Goal: Find specific page/section: Find specific page/section

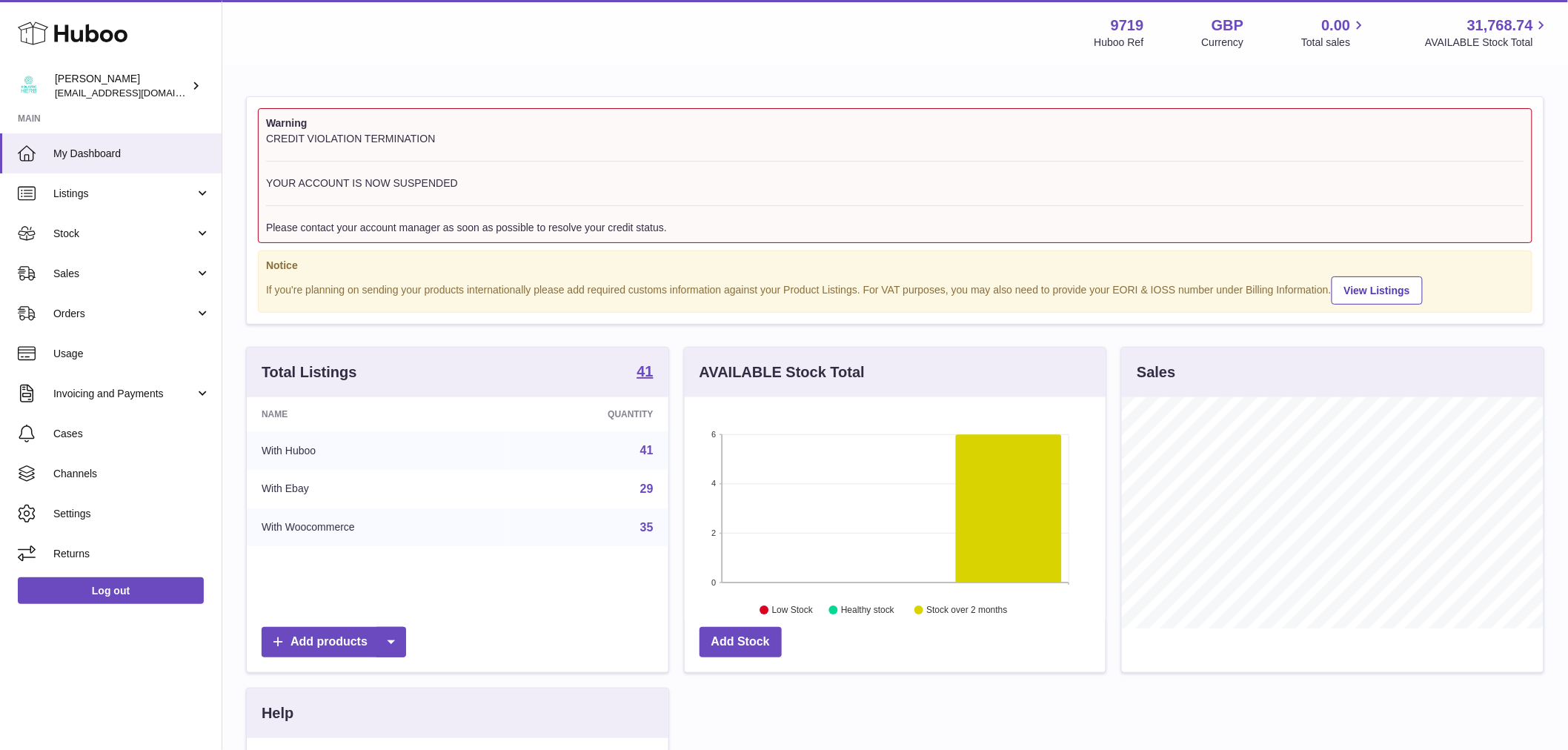
scroll to position [231, 421]
click at [115, 274] on span "Sales" at bounding box center [124, 273] width 142 height 14
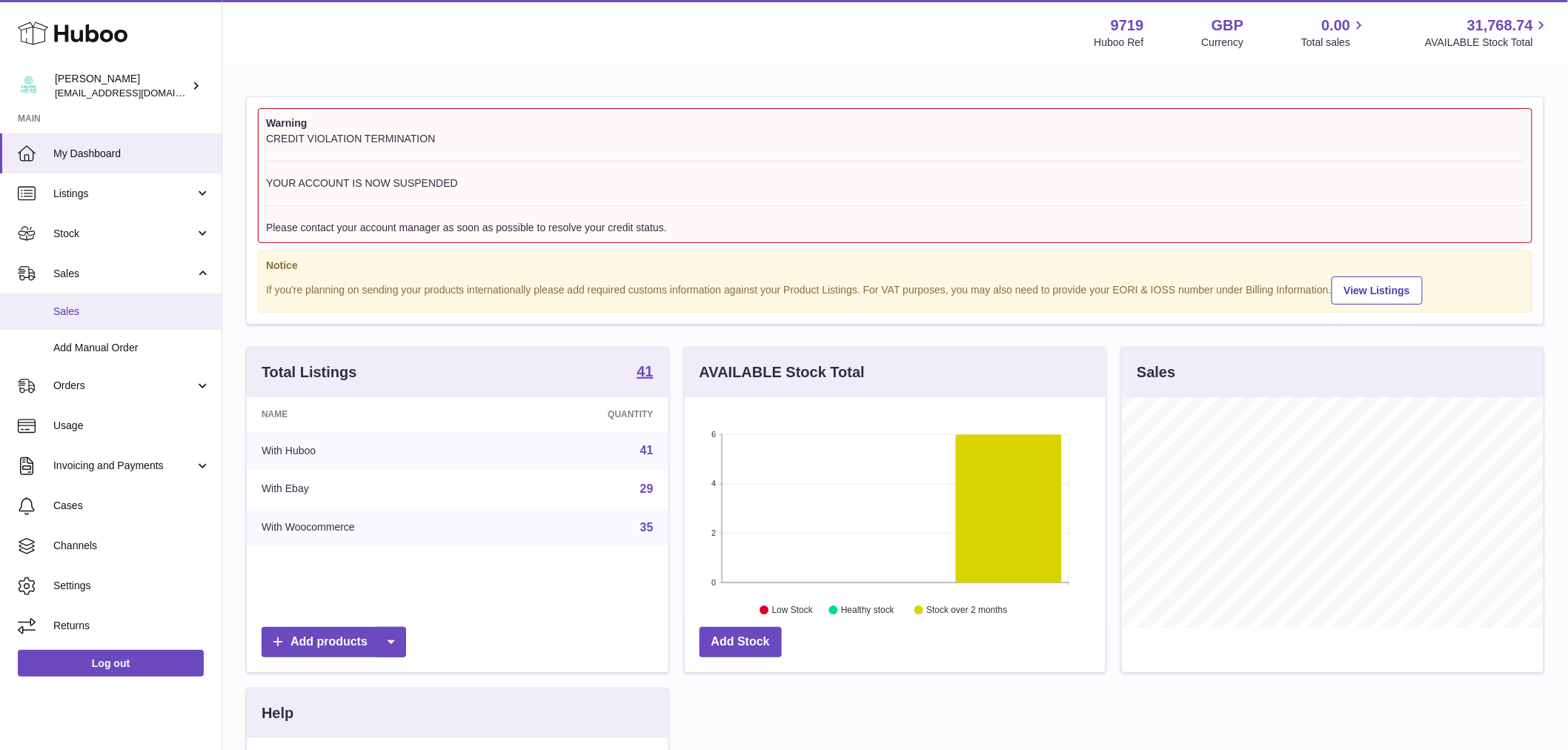
click at [107, 315] on span "Sales" at bounding box center [131, 311] width 157 height 14
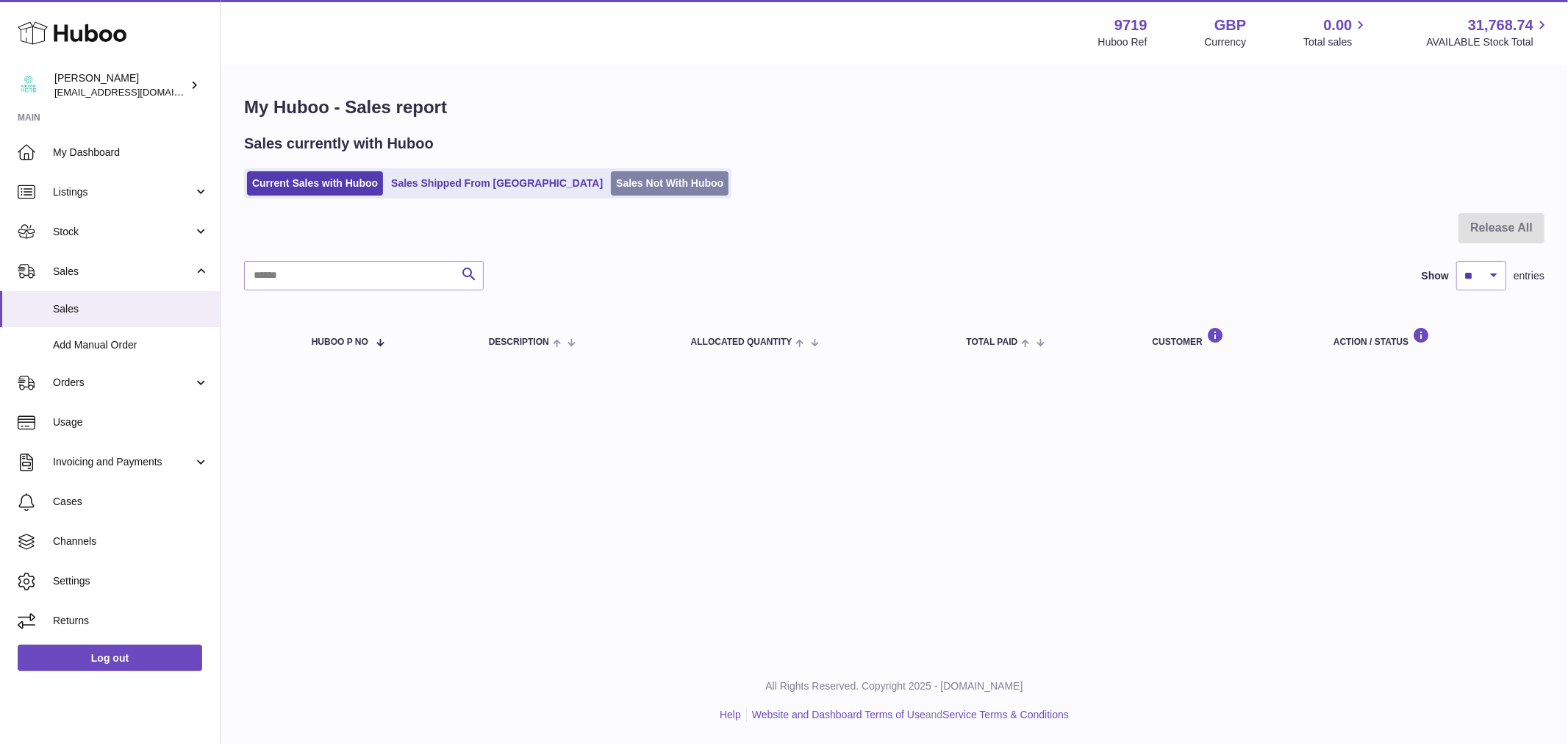
click at [611, 181] on link "Sales Not With Huboo" at bounding box center [669, 183] width 118 height 24
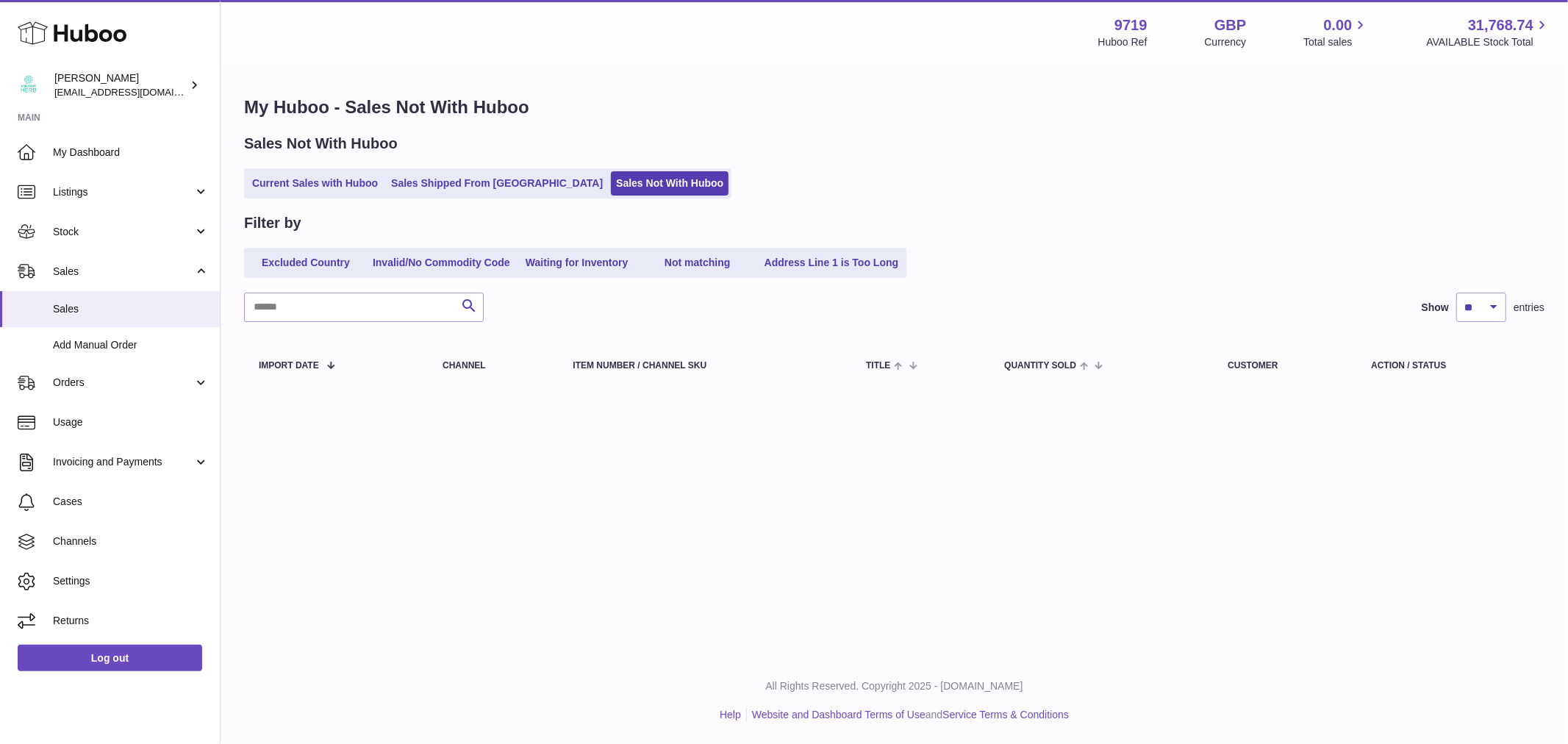
click at [333, 185] on link "Current Sales with Huboo" at bounding box center [315, 183] width 136 height 24
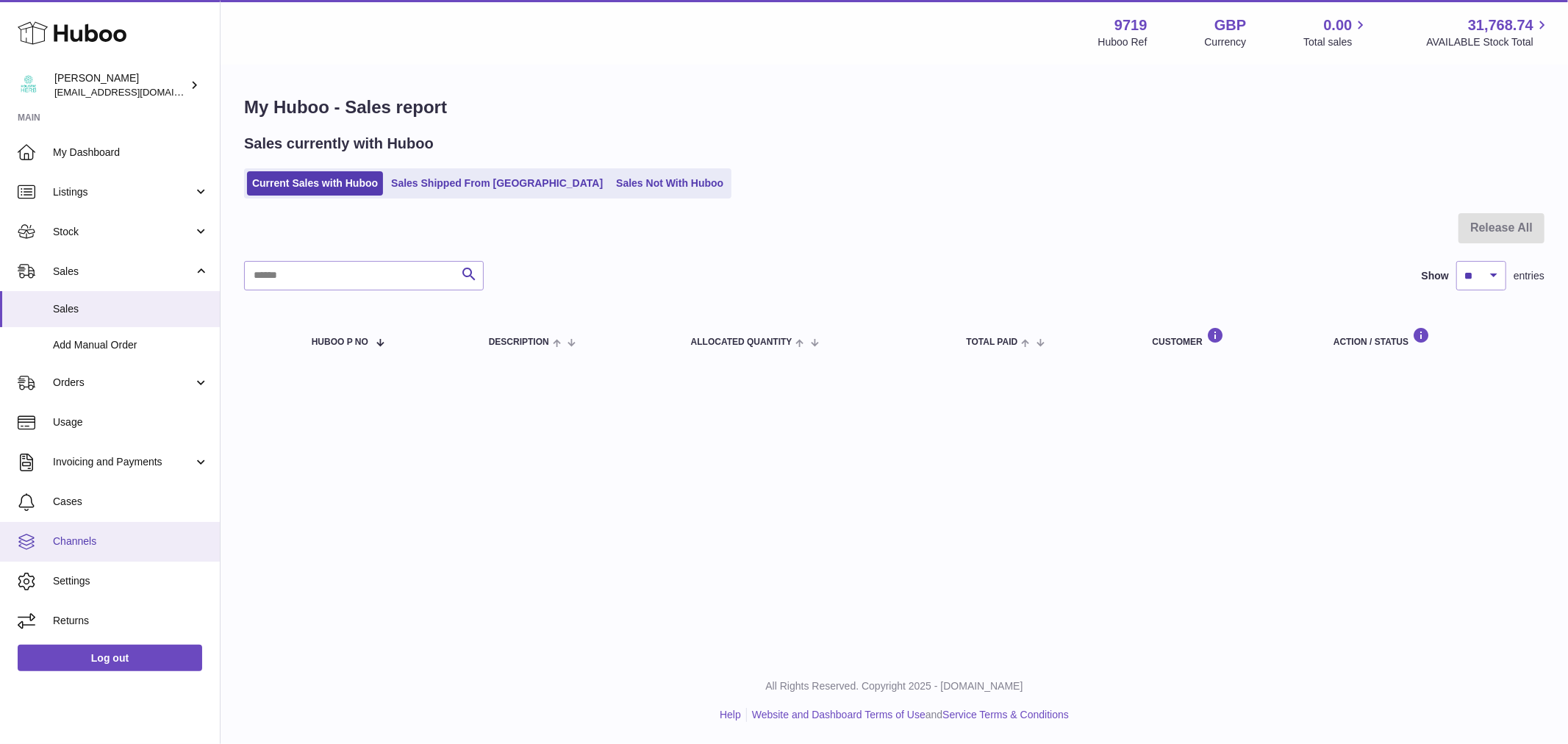
click at [86, 544] on span "Channels" at bounding box center [130, 541] width 156 height 14
